Goal: Information Seeking & Learning: Check status

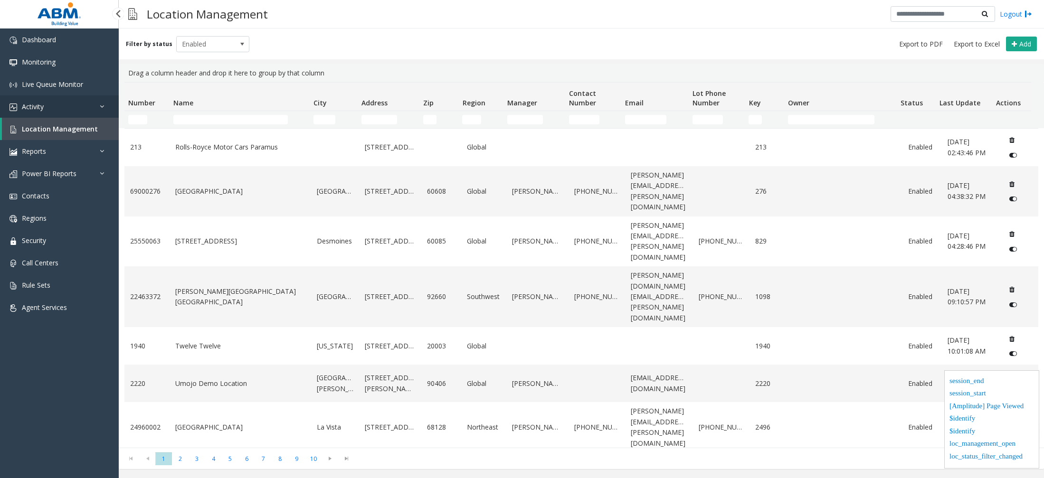
click at [91, 109] on link "Activity" at bounding box center [59, 106] width 119 height 22
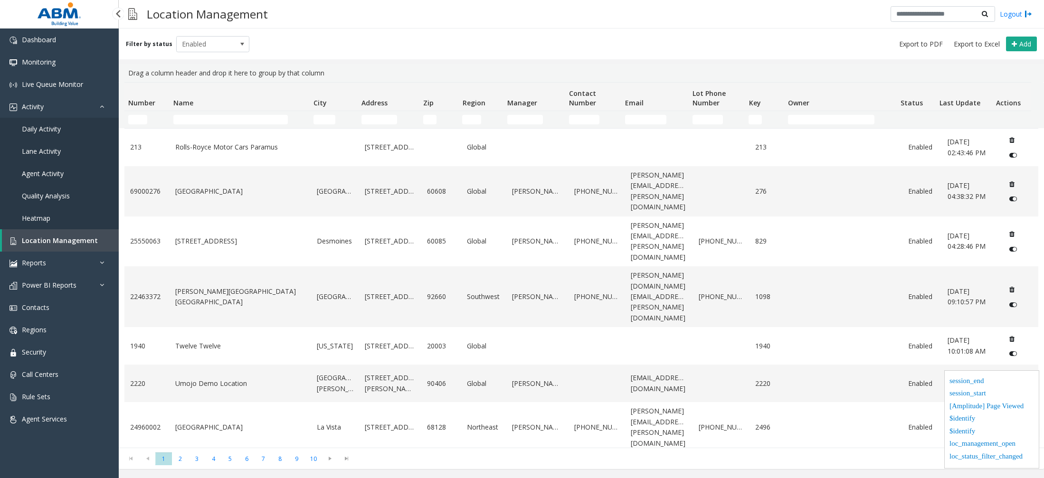
click at [50, 124] on link "Daily Activity" at bounding box center [59, 129] width 119 height 22
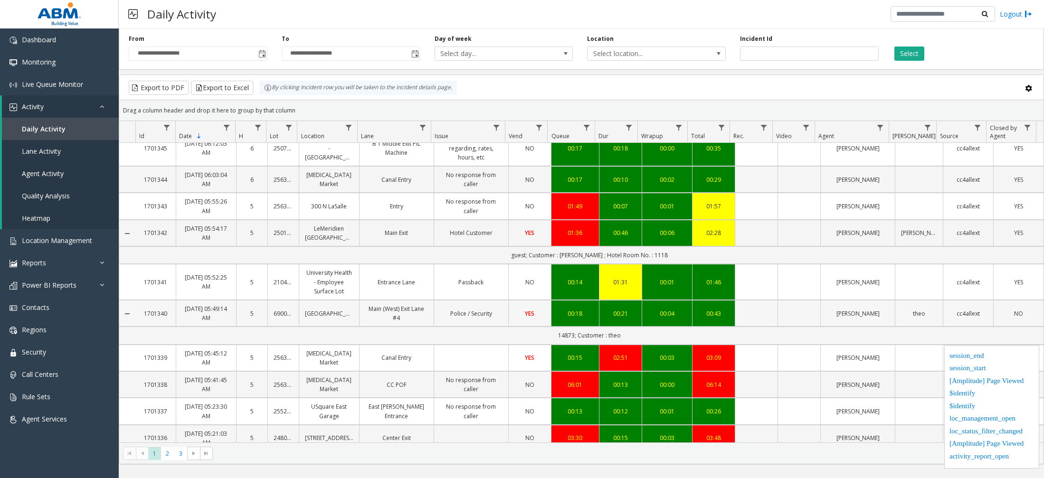
scroll to position [682, 0]
click at [168, 455] on span "2" at bounding box center [167, 453] width 13 height 13
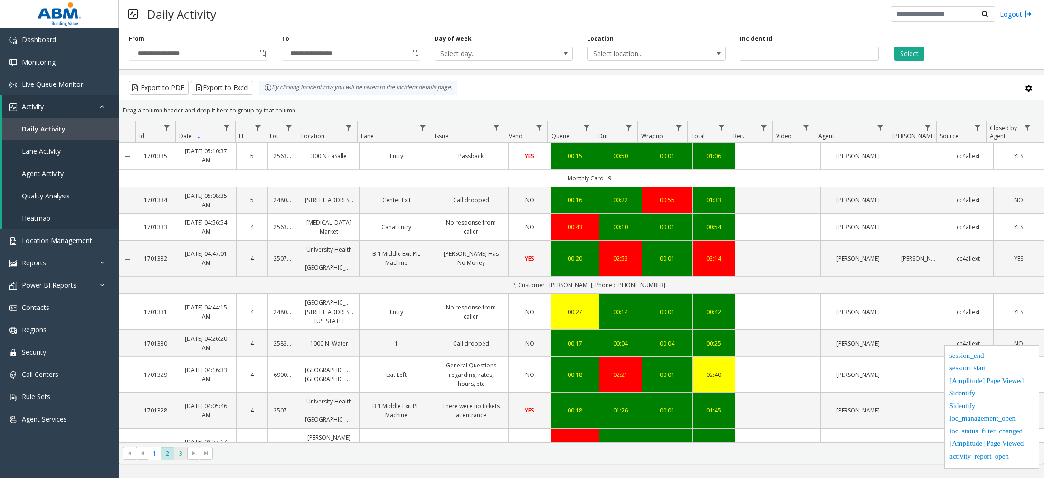
click at [183, 456] on span "3" at bounding box center [180, 453] width 13 height 13
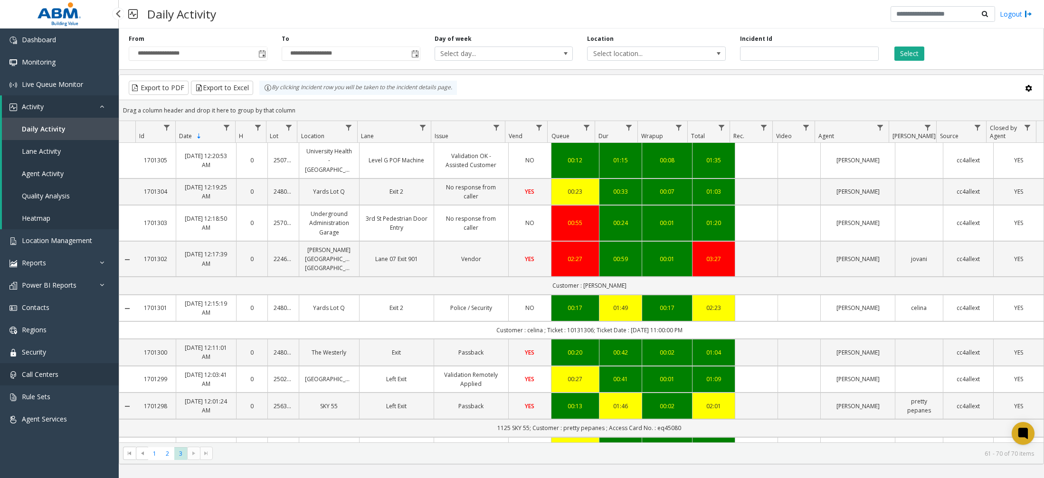
click at [46, 383] on link "Call Centers" at bounding box center [59, 374] width 119 height 22
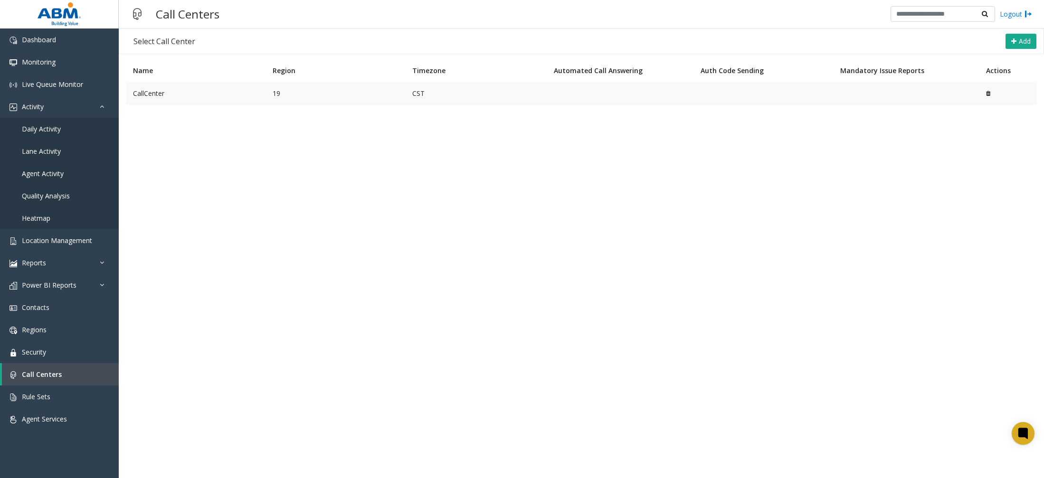
click at [186, 93] on td "CallCenter" at bounding box center [196, 93] width 140 height 23
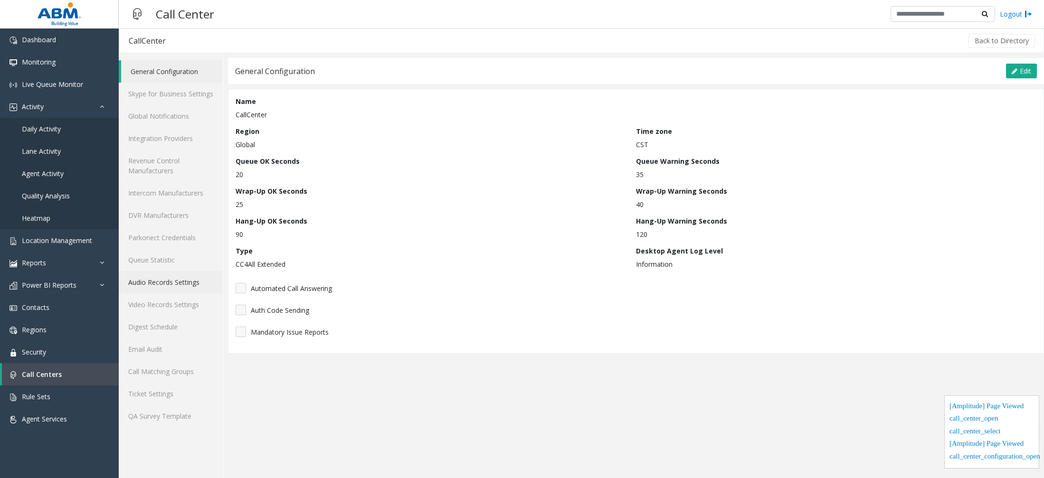
click at [168, 286] on link "Audio Records Settings" at bounding box center [171, 282] width 104 height 22
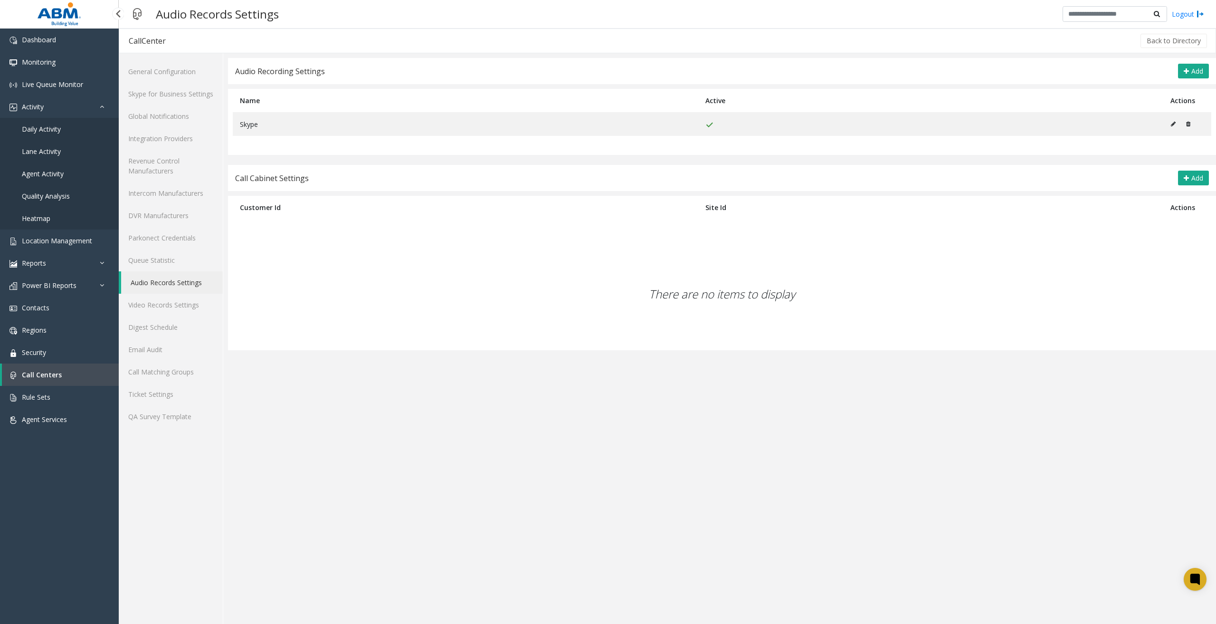
click at [40, 133] on span "Daily Activity" at bounding box center [41, 128] width 39 height 9
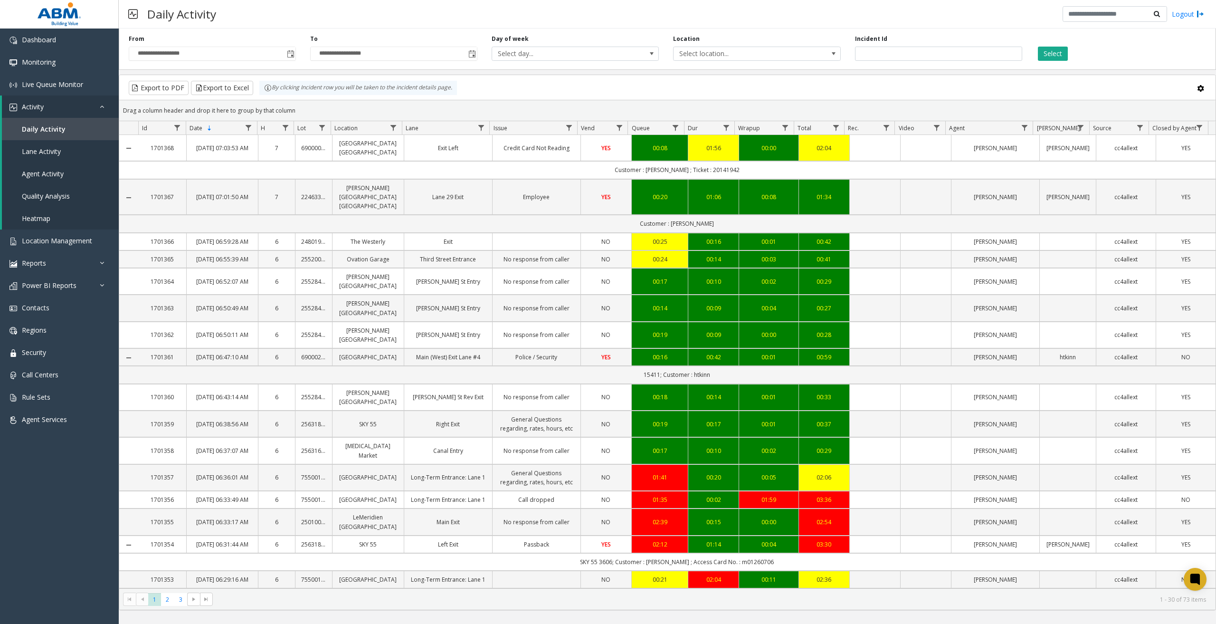
click at [674, 268] on td "00:24" at bounding box center [659, 259] width 57 height 18
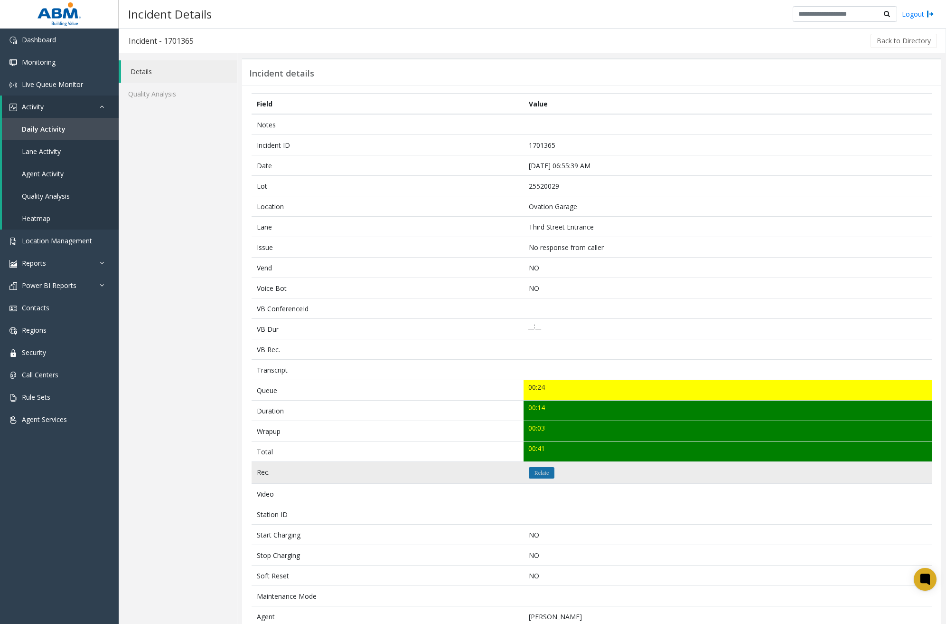
click at [546, 473] on icon "Relate" at bounding box center [542, 473] width 15 height 6
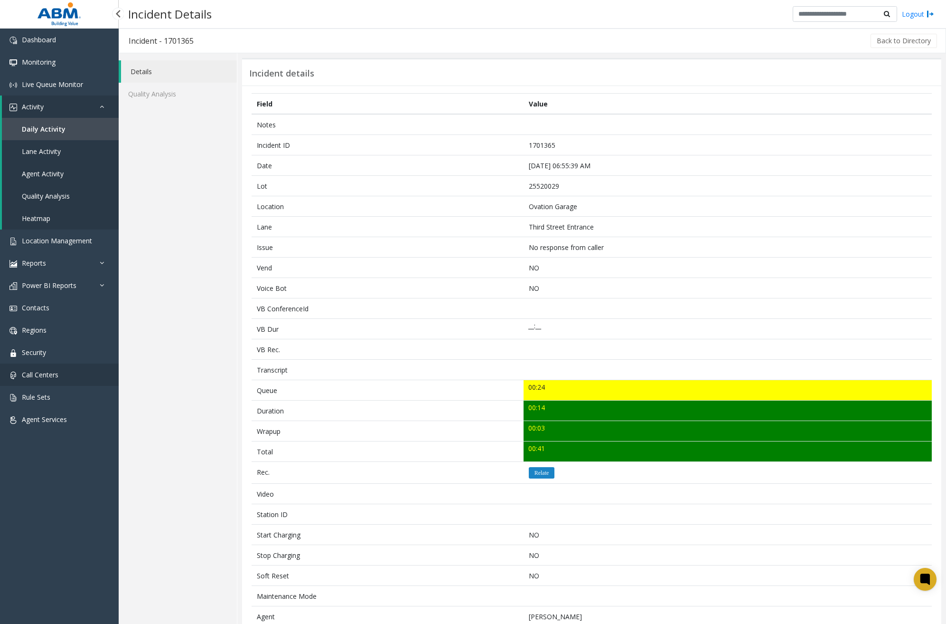
click at [40, 376] on span "Call Centers" at bounding box center [40, 374] width 37 height 9
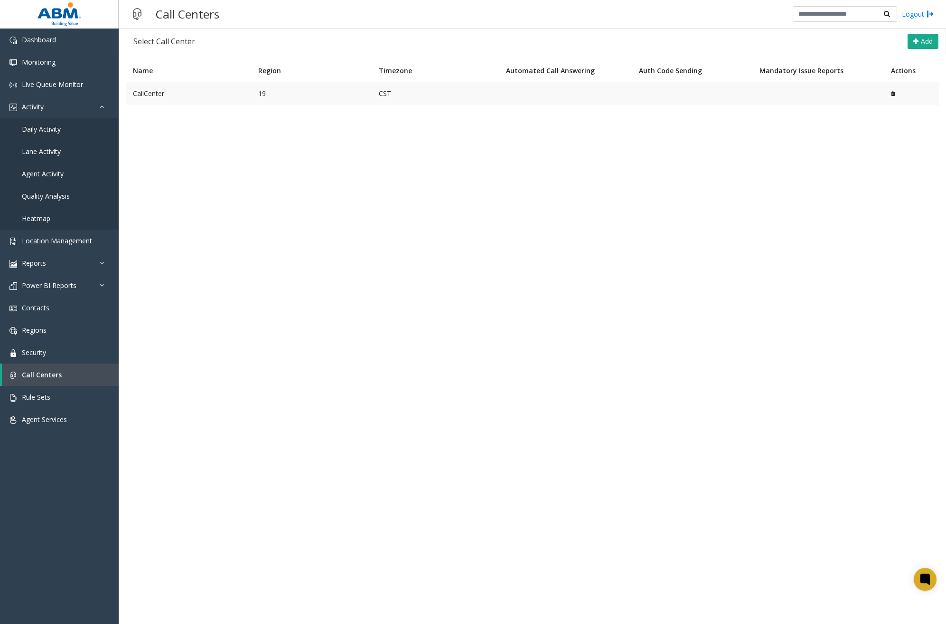
click at [195, 89] on td "CallCenter" at bounding box center [188, 93] width 125 height 23
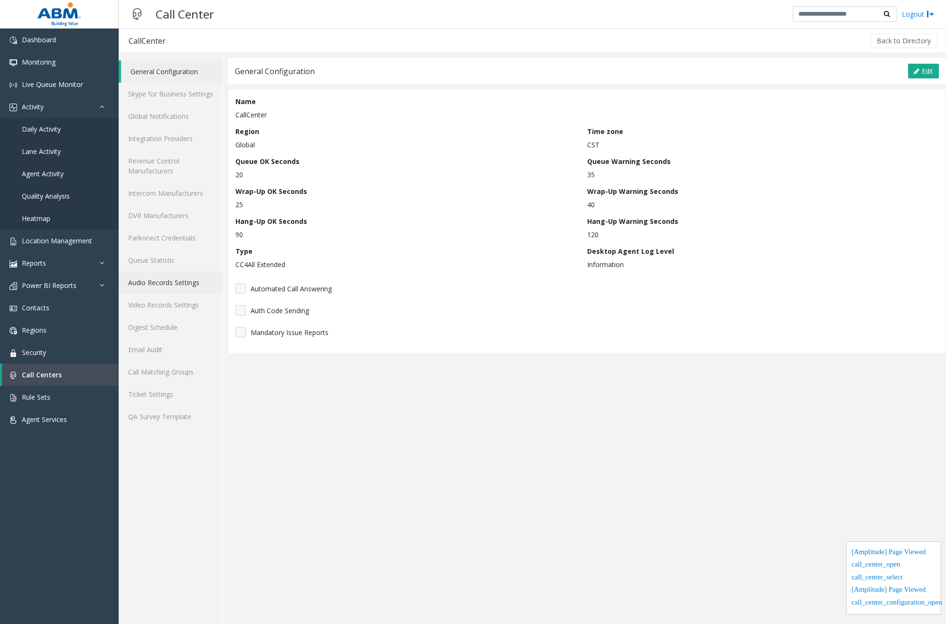
click at [168, 287] on link "Audio Records Settings" at bounding box center [171, 282] width 104 height 22
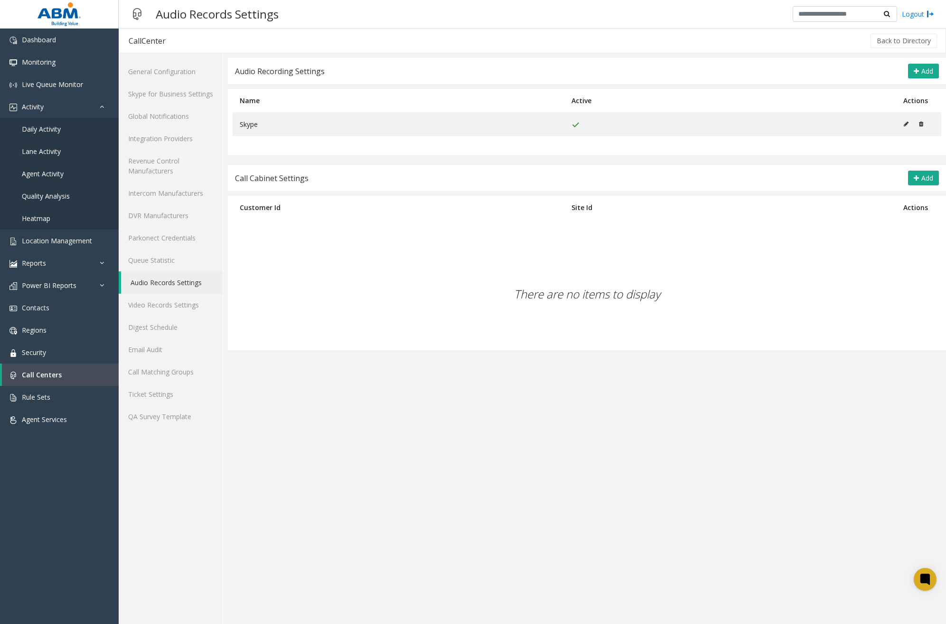
click at [626, 410] on app-audio-records-settings "Audio Recording Settings Add Name Active Actions Skype Call Cabinet Settings Ad…" at bounding box center [587, 341] width 718 height 566
click at [917, 176] on icon at bounding box center [916, 178] width 5 height 8
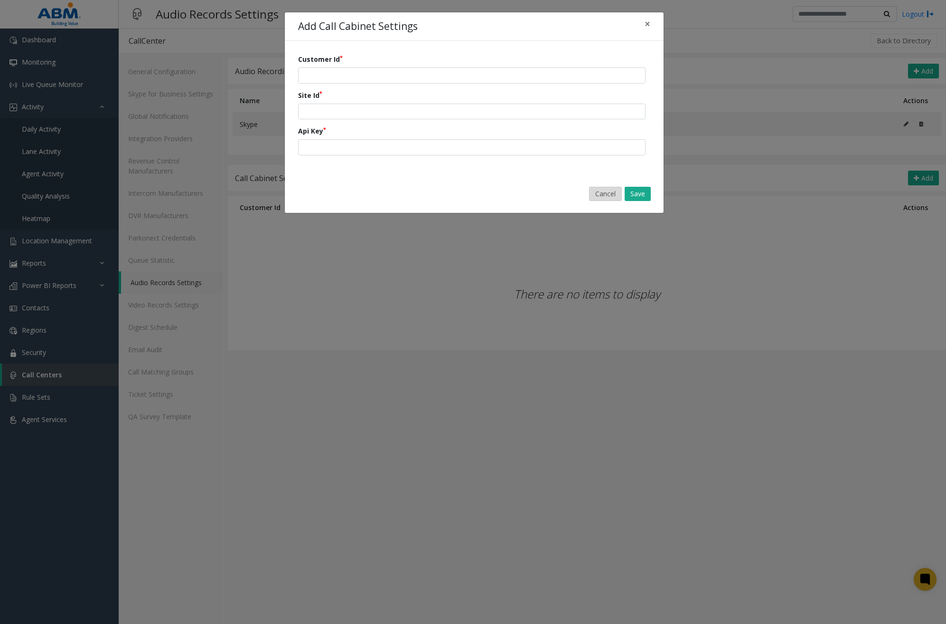
click at [610, 194] on button "Cancel" at bounding box center [605, 194] width 33 height 14
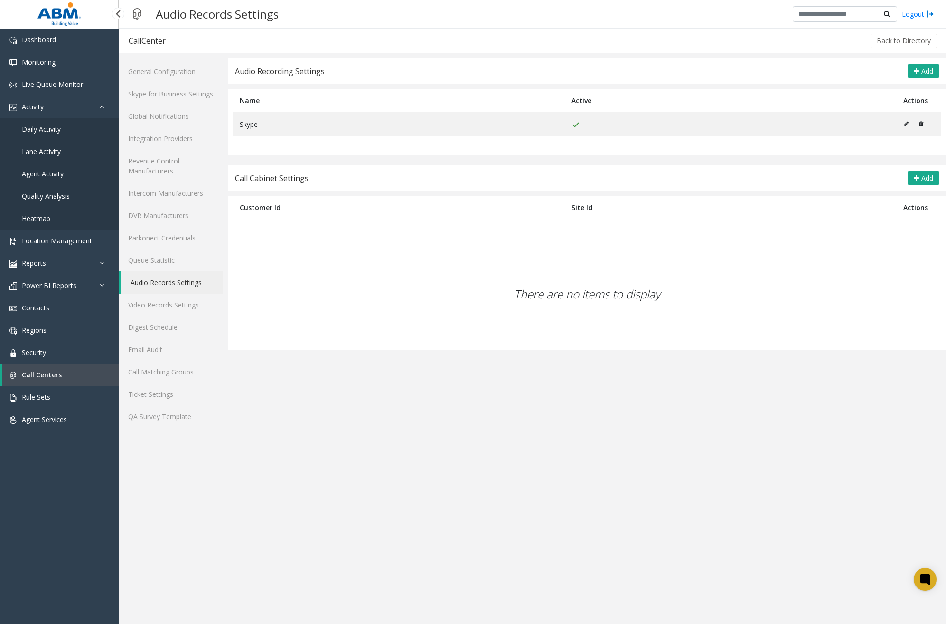
click at [66, 133] on link "Daily Activity" at bounding box center [59, 129] width 119 height 22
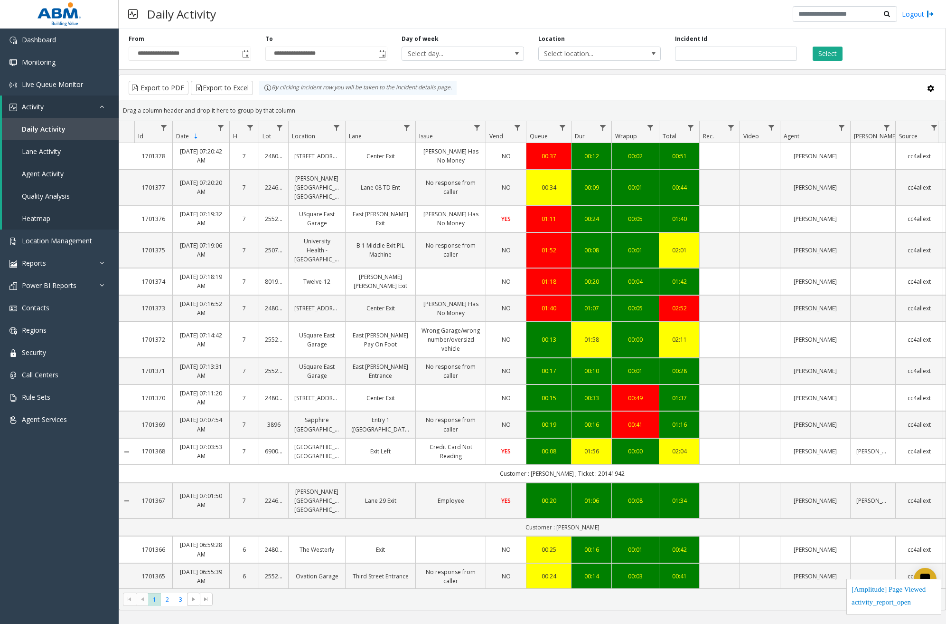
scroll to position [518, 0]
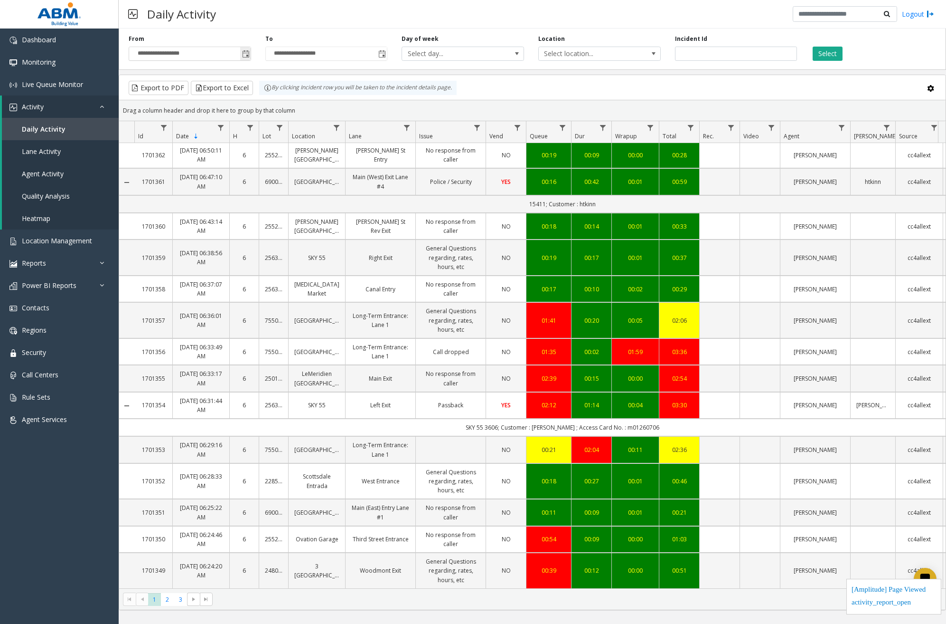
click at [250, 55] on span "Toggle popup" at bounding box center [245, 53] width 10 height 15
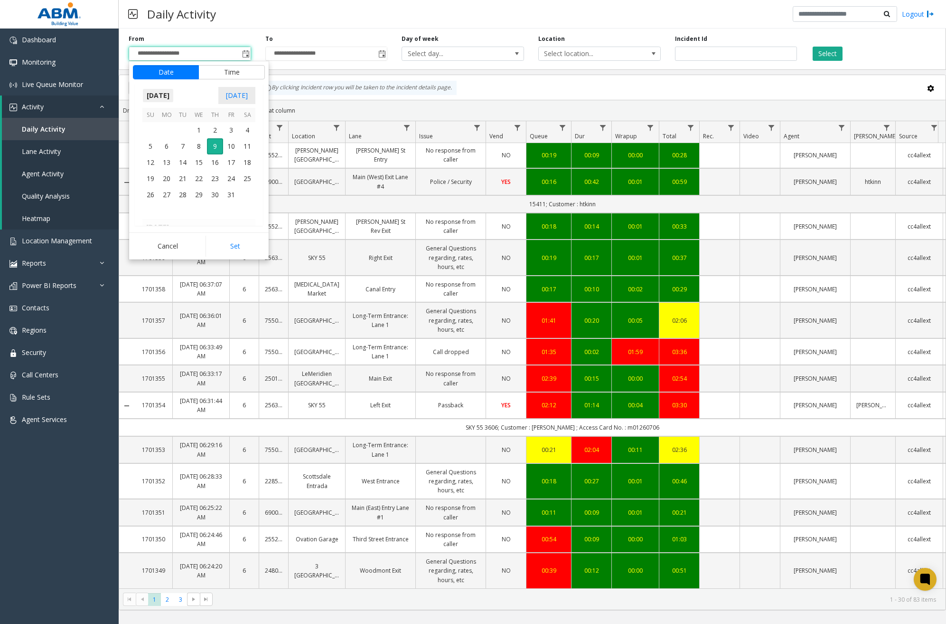
click at [151, 101] on span "[DATE]" at bounding box center [157, 95] width 31 height 14
click at [153, 119] on span "Jan" at bounding box center [153, 115] width 23 height 23
click at [201, 131] on span "1" at bounding box center [199, 130] width 16 height 16
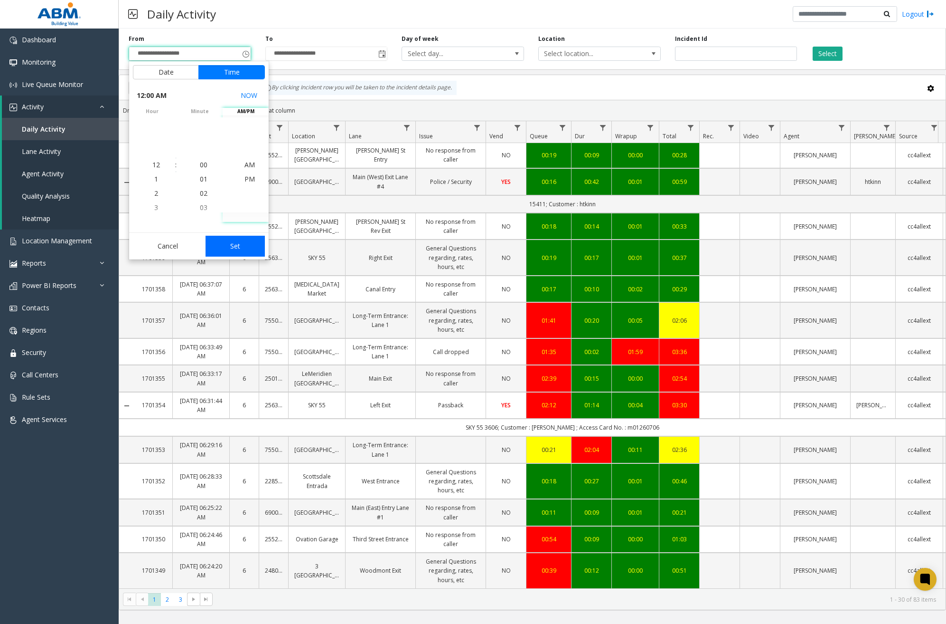
click at [238, 247] on button "Set" at bounding box center [236, 246] width 60 height 21
type input "**********"
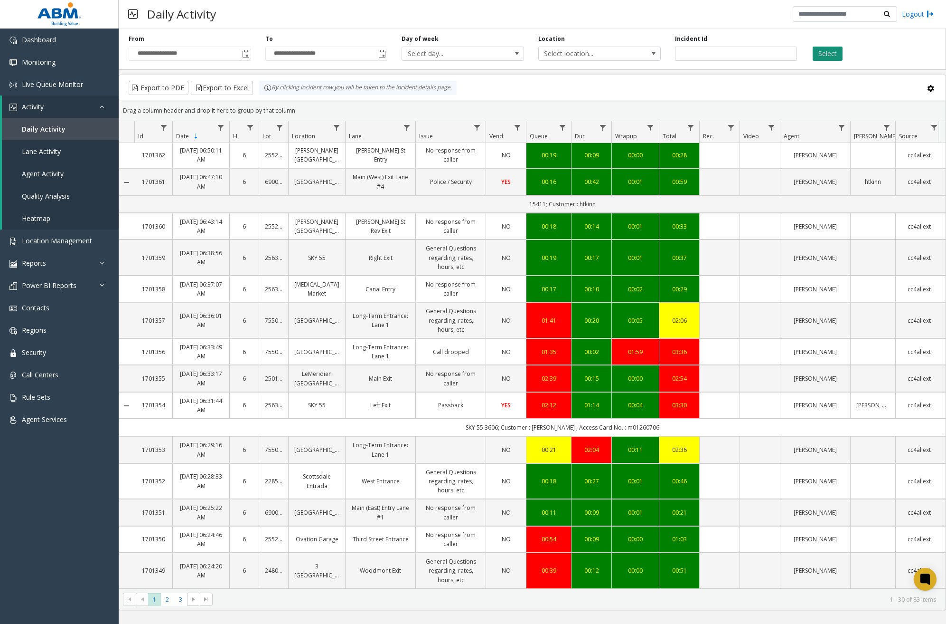
click at [834, 53] on button "Select" at bounding box center [828, 54] width 30 height 14
click at [311, 478] on span "Go to the last page" at bounding box center [310, 599] width 8 height 8
